Goal: Task Accomplishment & Management: Contribute content

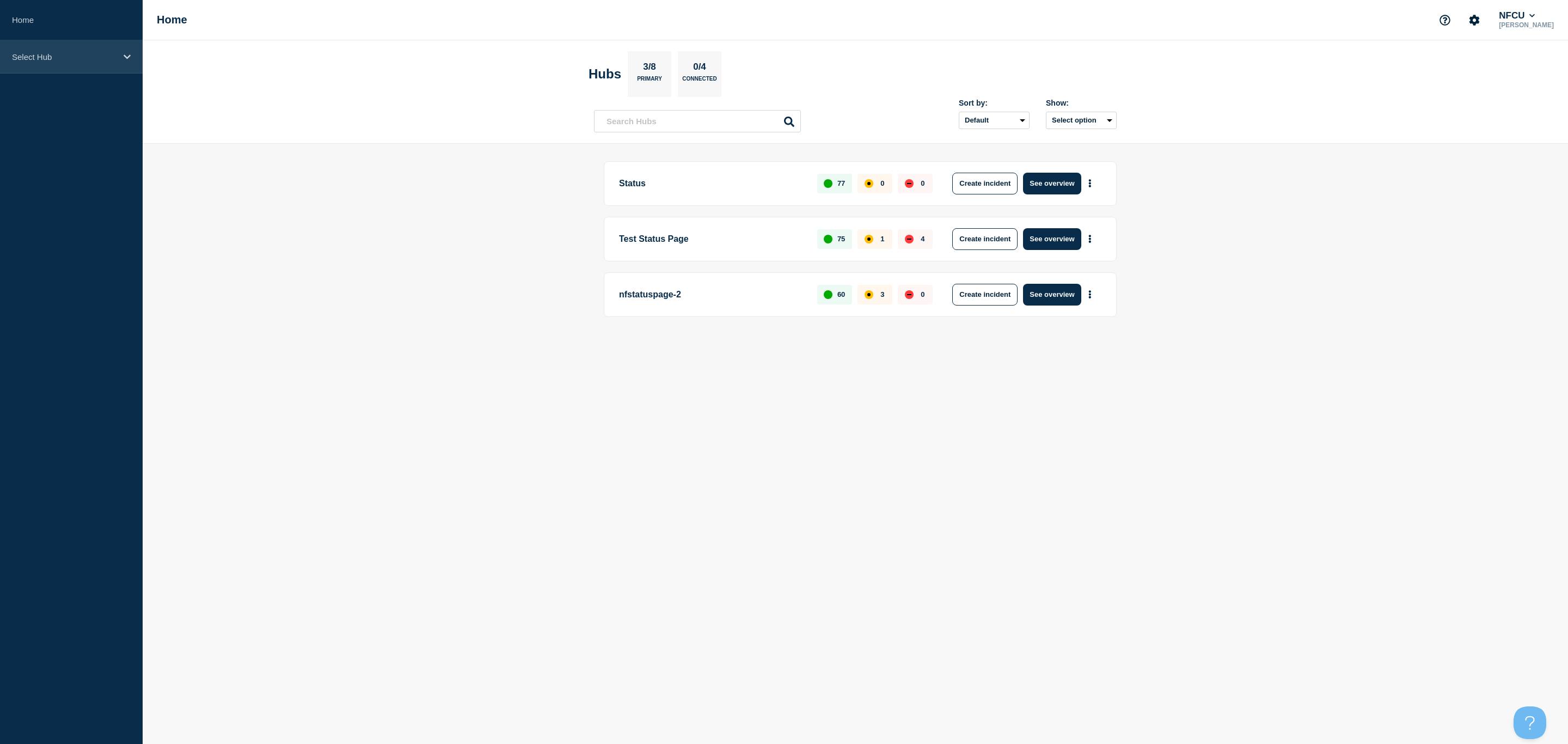
click at [75, 61] on div "Select Hub" at bounding box center [71, 57] width 142 height 33
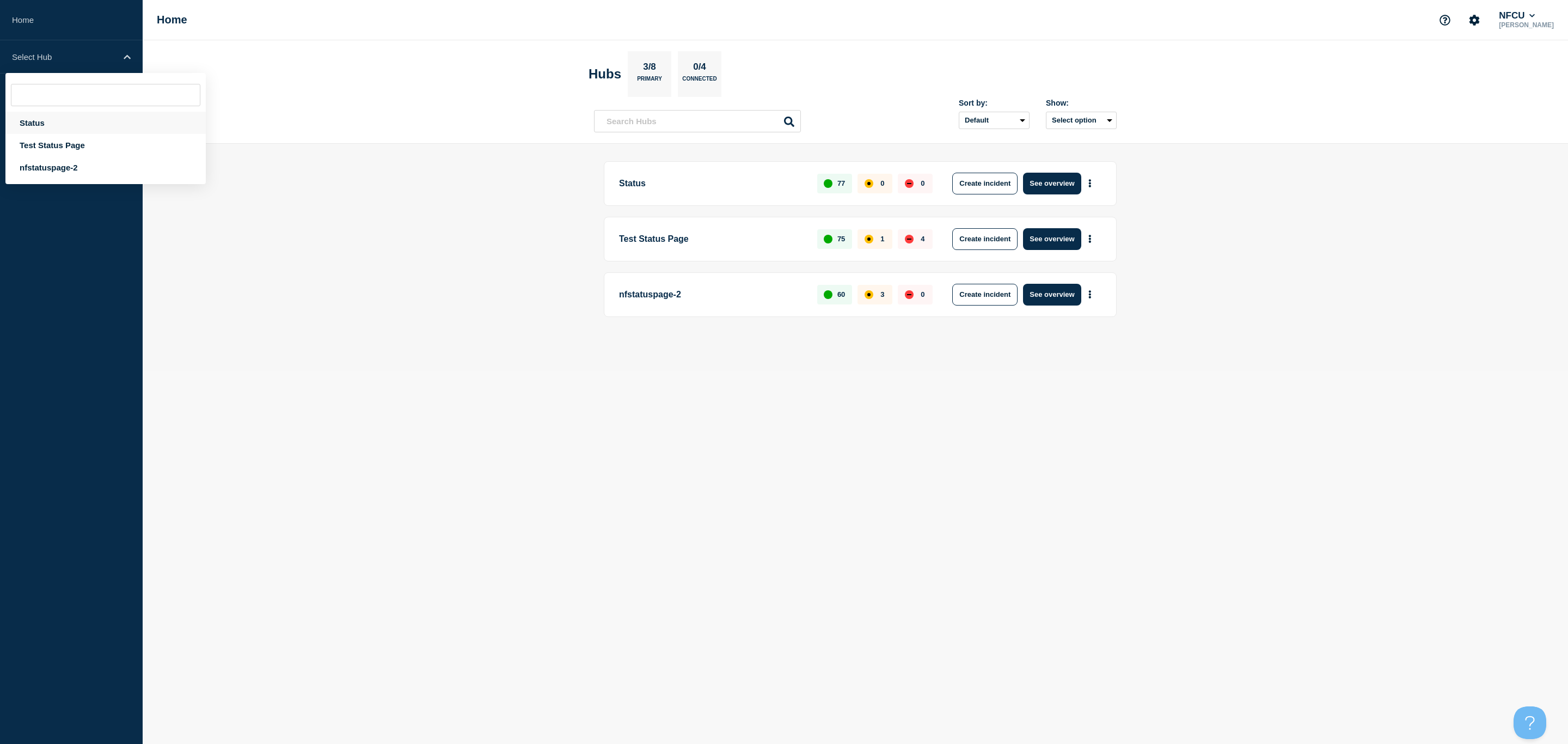
click at [40, 127] on div "Status" at bounding box center [105, 122] width 200 height 22
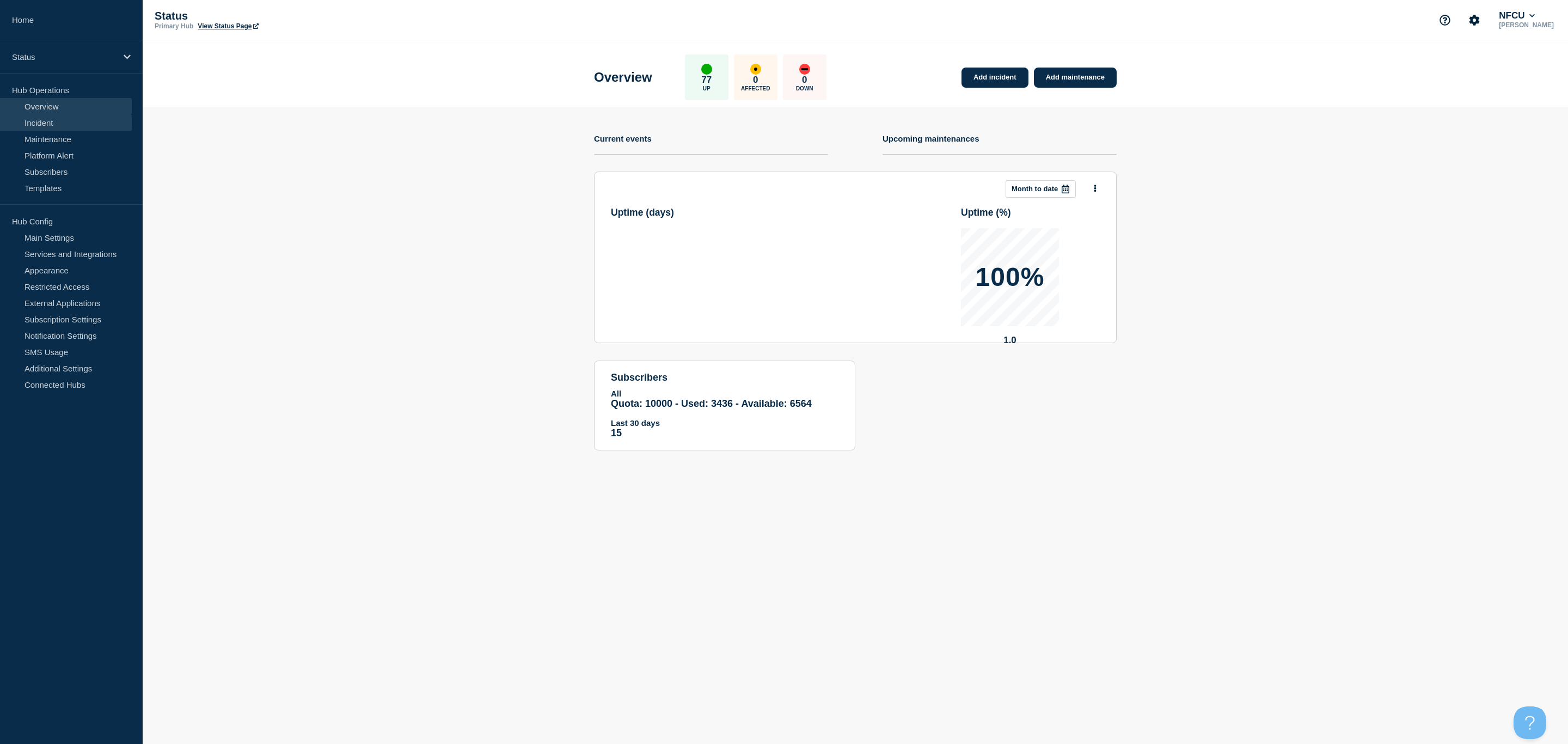
click at [47, 124] on link "Incident" at bounding box center [66, 122] width 132 height 17
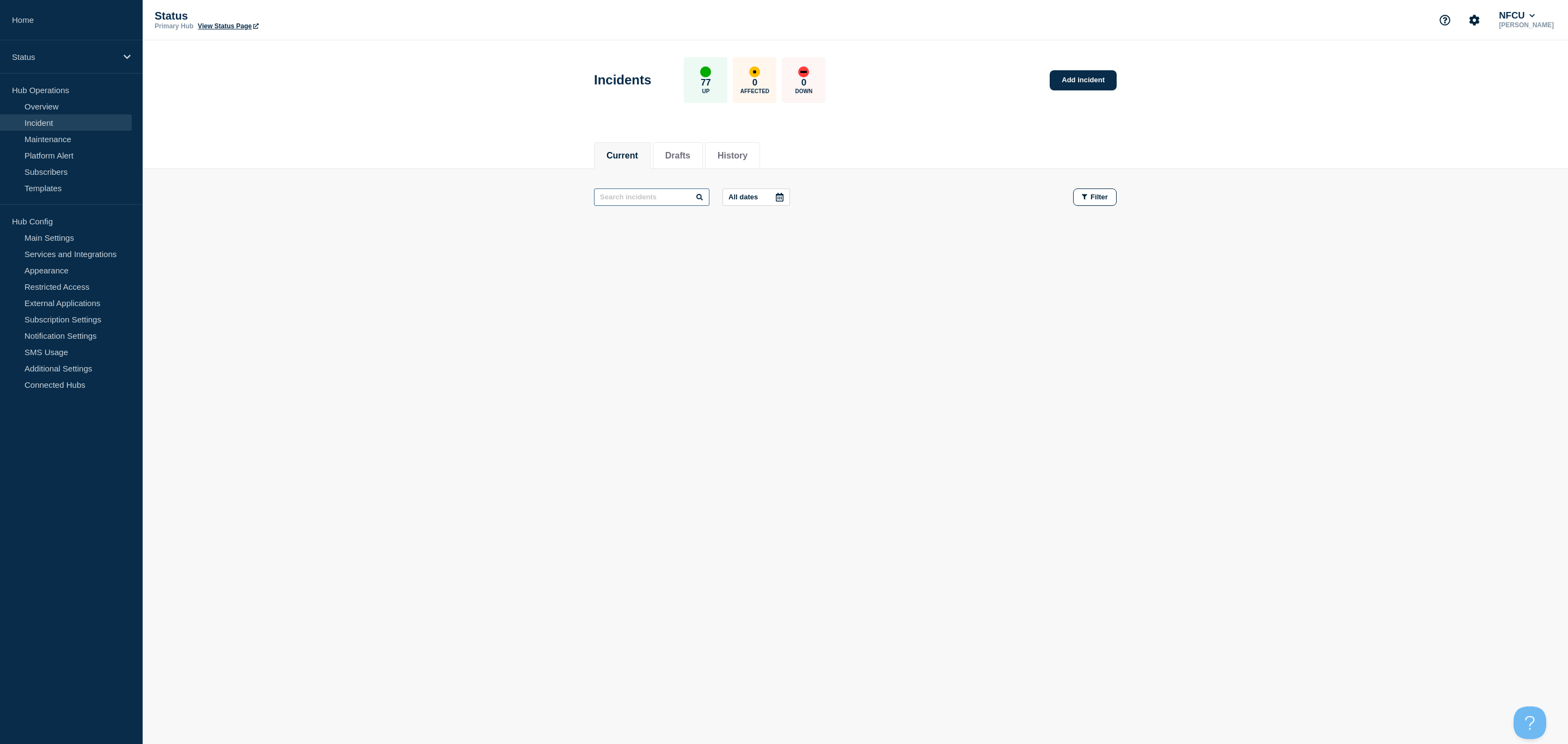
click at [630, 193] on input "text" at bounding box center [651, 197] width 115 height 18
click at [732, 152] on button "History" at bounding box center [732, 156] width 30 height 10
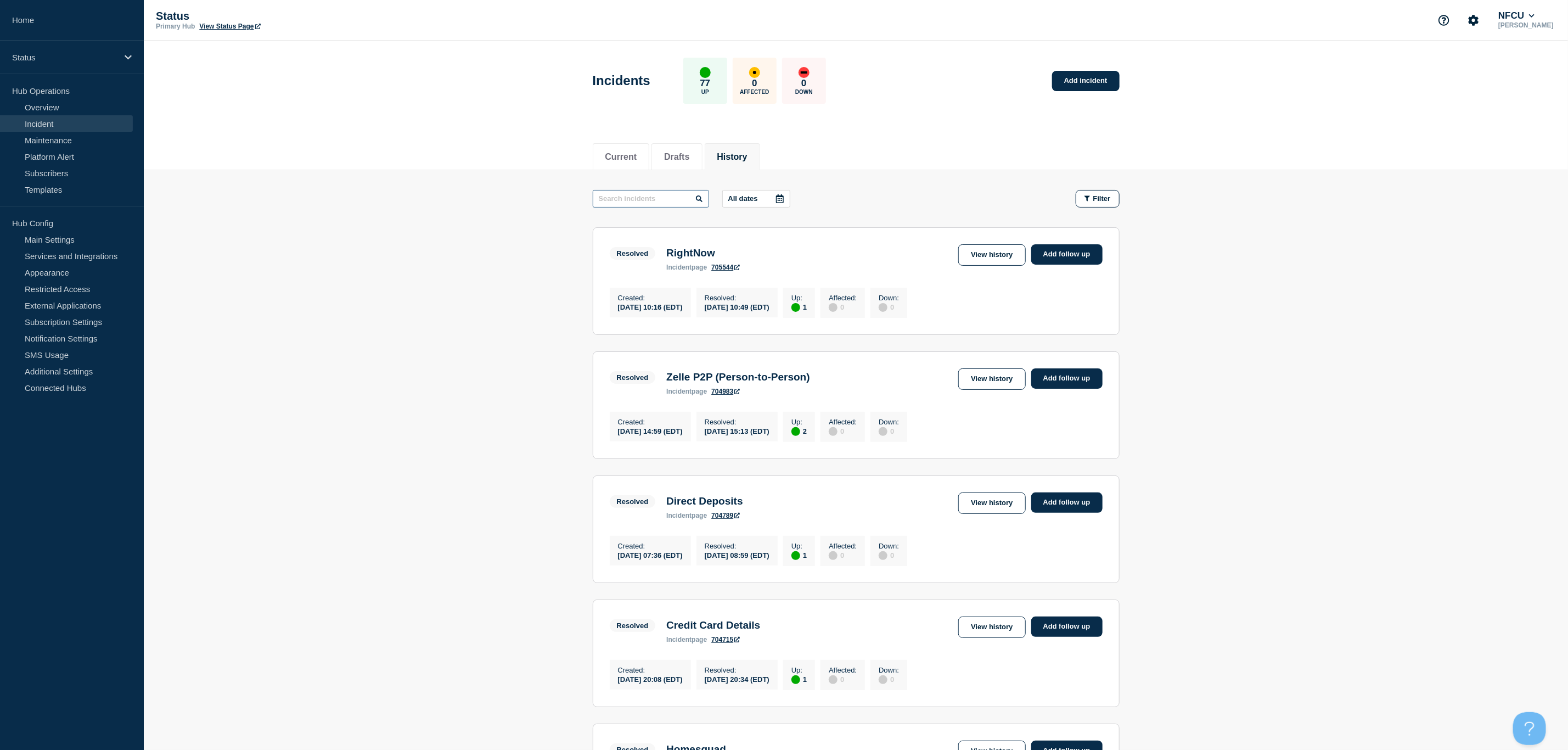
click at [600, 201] on input "text" at bounding box center [651, 199] width 116 height 18
type input "MORE"
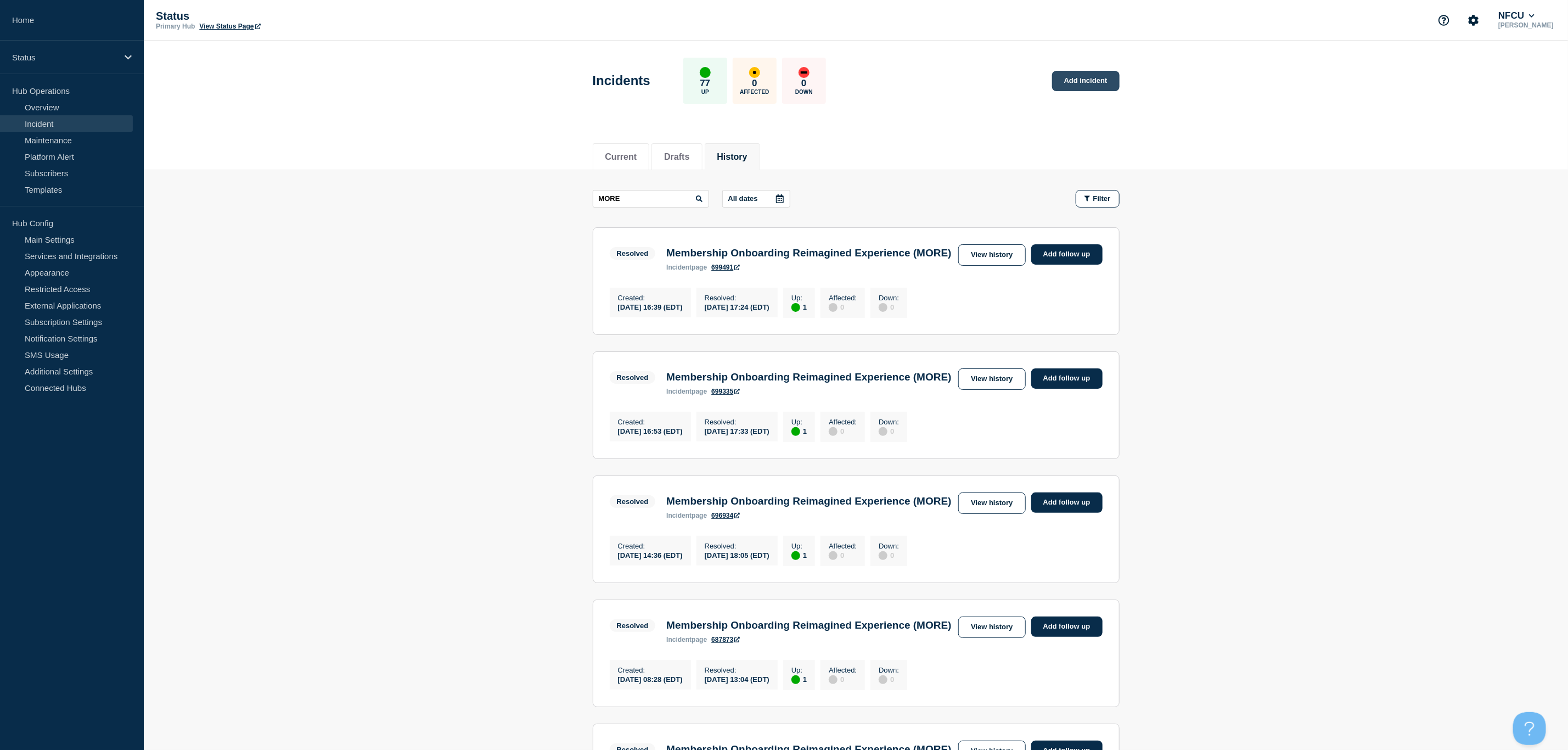
click at [1054, 78] on link "Add incident" at bounding box center [1086, 81] width 67 height 20
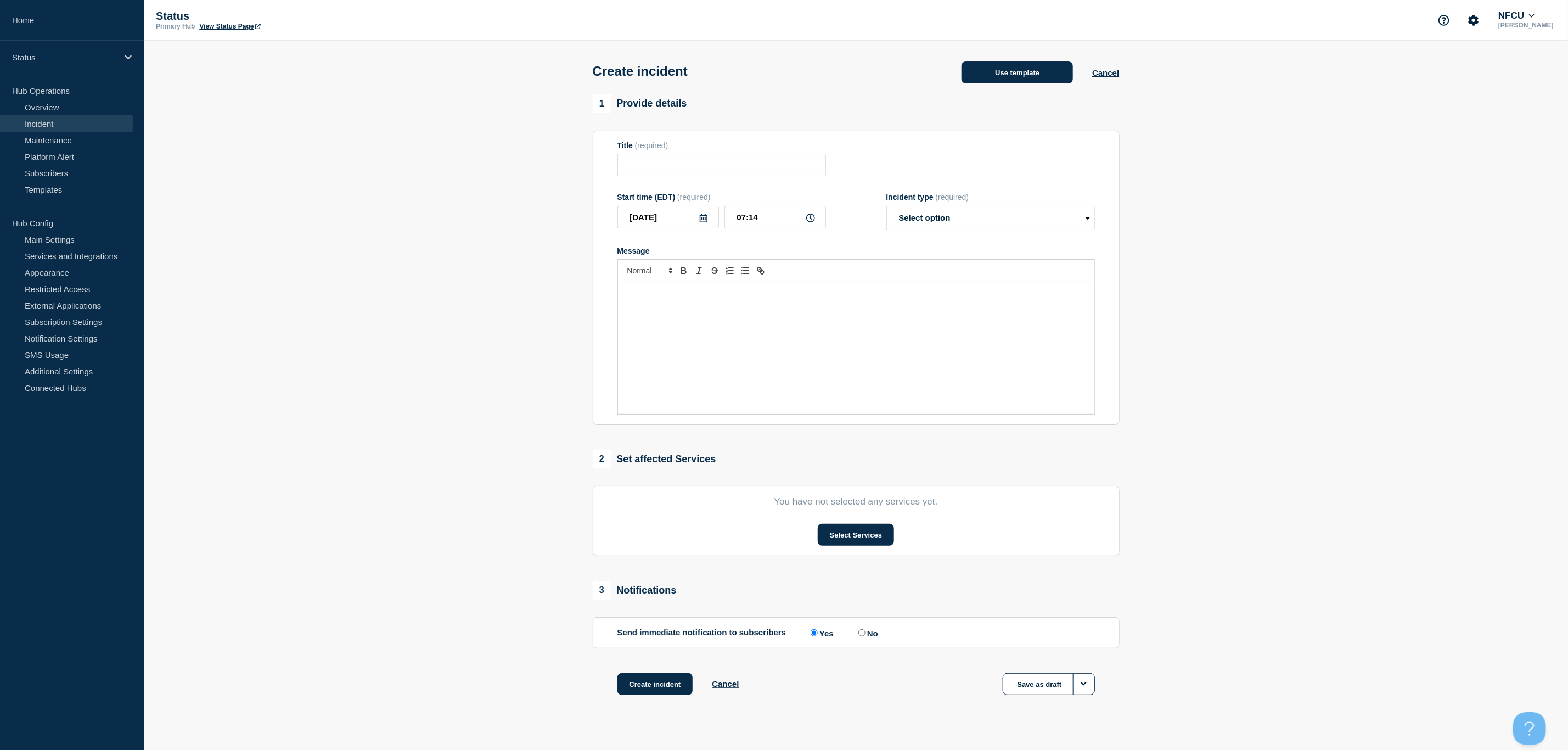
click at [1022, 78] on button "Use template" at bounding box center [1018, 72] width 112 height 22
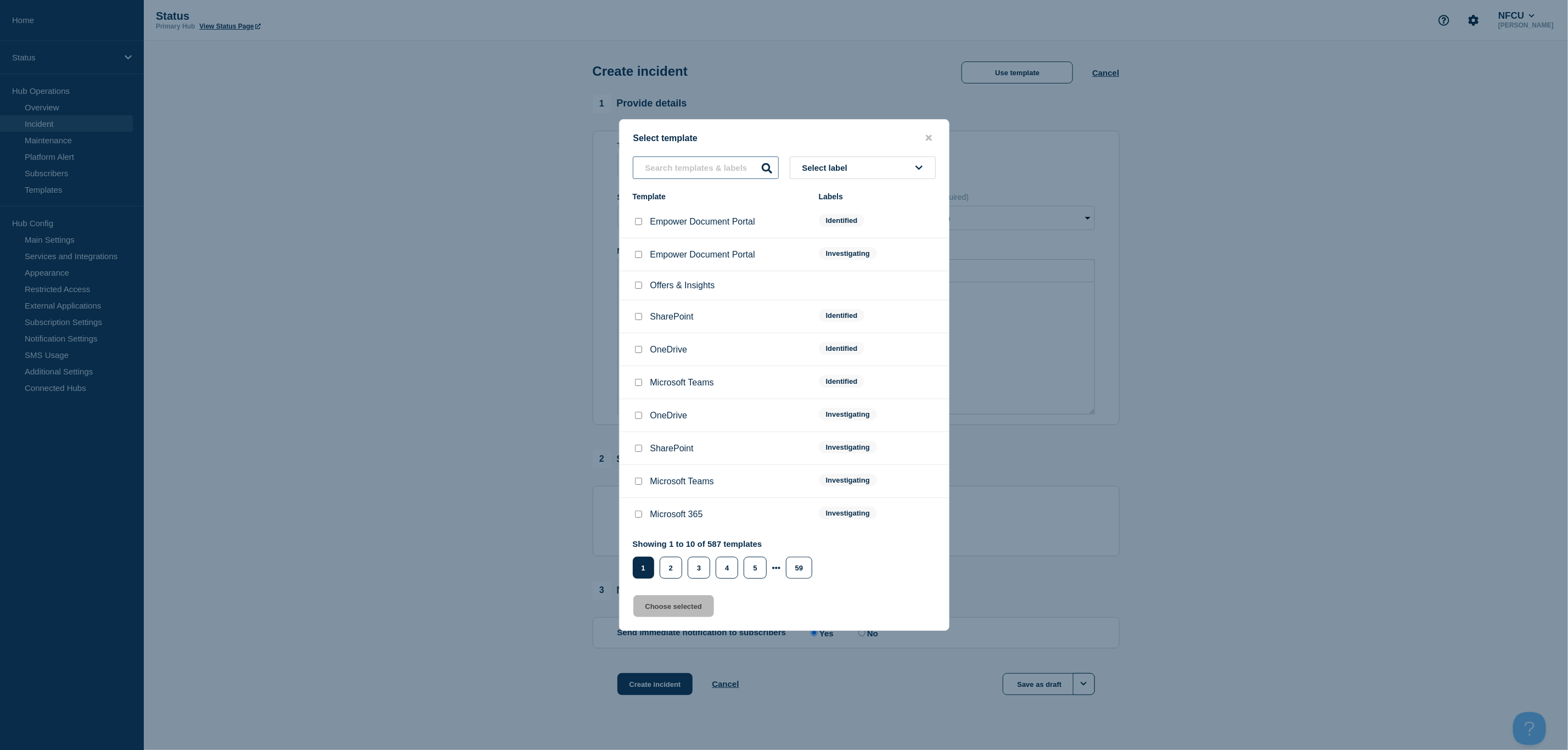
click at [667, 160] on input "text" at bounding box center [706, 168] width 146 height 22
type input "Membership"
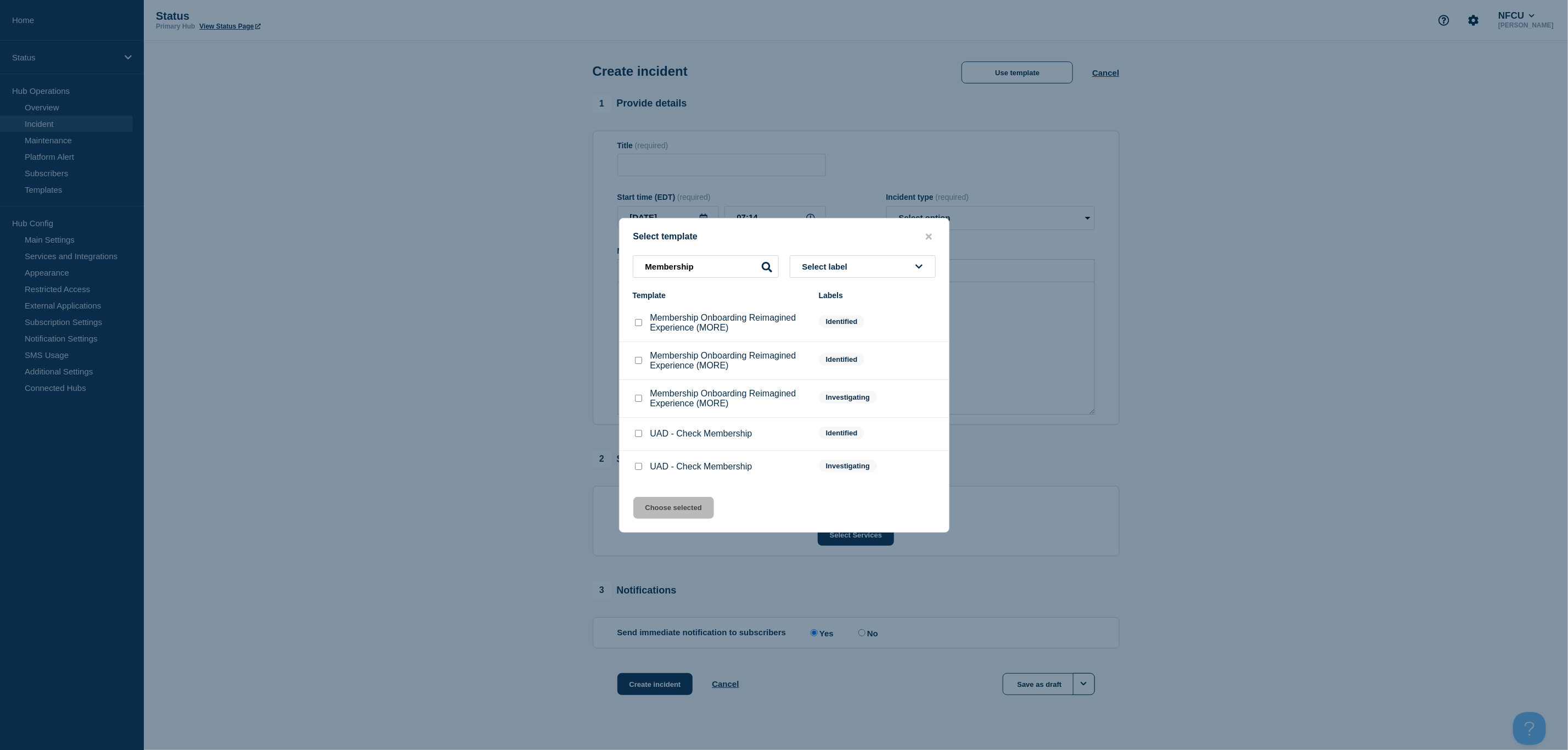
click at [641, 400] on input "Membership Onboarding Reimagined Experience (MORE) checkbox" at bounding box center [639, 398] width 7 height 7
checkbox input "true"
click at [693, 500] on button "Choose selected" at bounding box center [674, 507] width 81 height 22
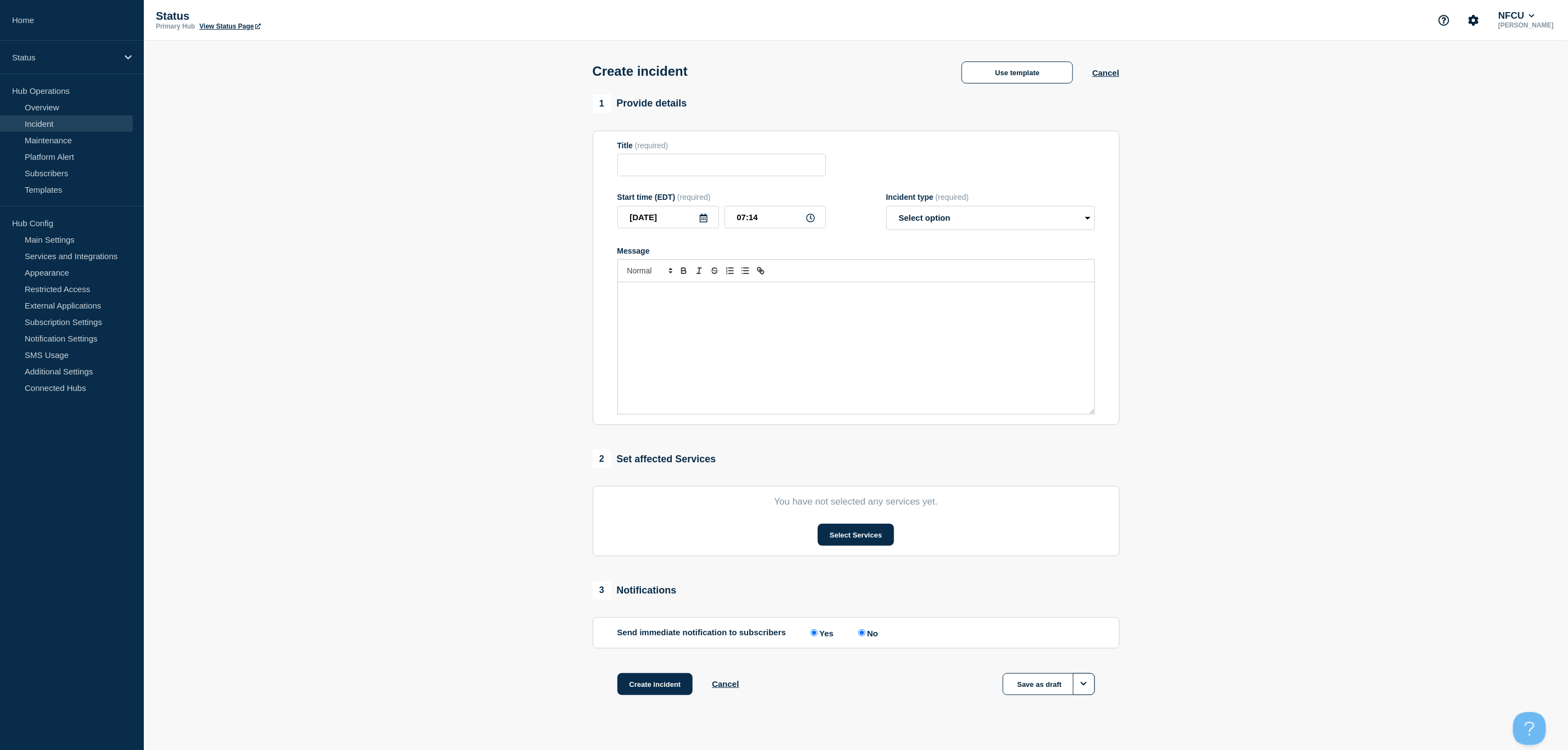
type input "Membership Onboarding Reimagined Experience (MORE)"
select select "investigating"
radio input "false"
radio input "true"
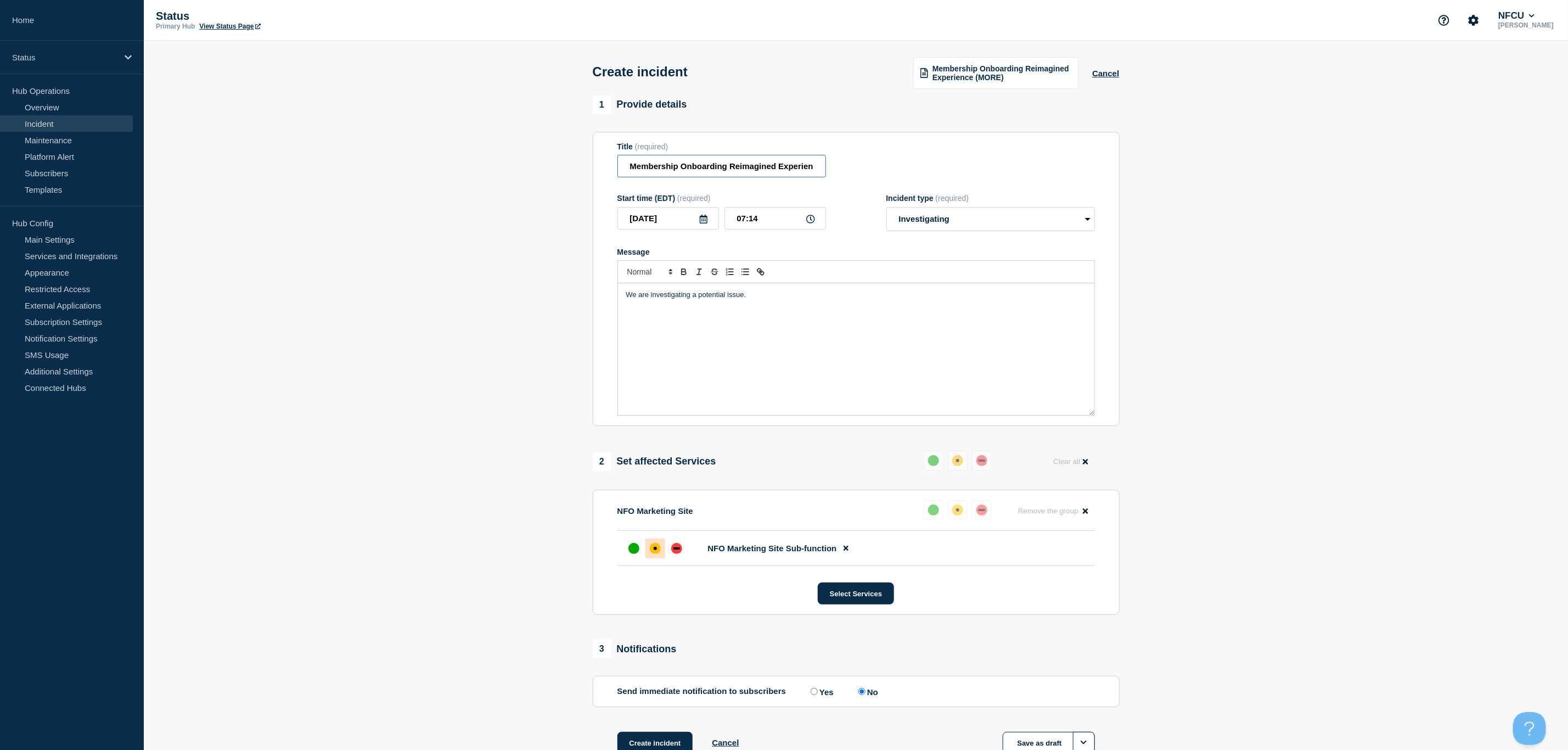
scroll to position [0, 42]
drag, startPoint x: 628, startPoint y: 167, endPoint x: 886, endPoint y: 172, distance: 258.0
click at [886, 172] on div "Title (required) Membership Onboarding Reimagined Experience (MORE)" at bounding box center [856, 160] width 478 height 35
drag, startPoint x: 708, startPoint y: 551, endPoint x: 835, endPoint y: 551, distance: 127.0
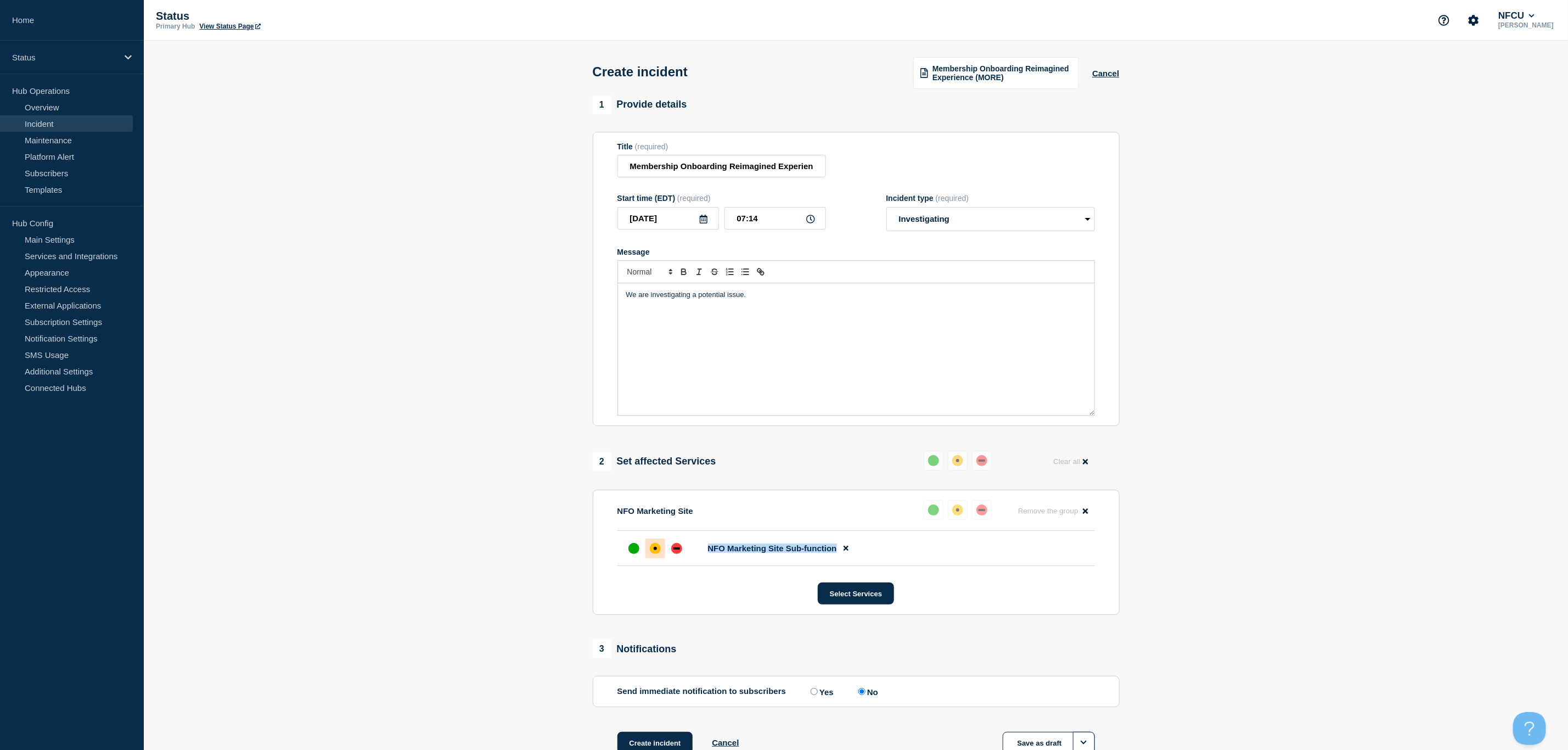
click at [835, 500] on span "NFO Marketing Site Sub-function" at bounding box center [773, 548] width 129 height 10
copy span "NFO Marketing Site Sub-function"
click at [1054, 73] on button "Cancel" at bounding box center [1105, 73] width 27 height 10
